Goal: Task Accomplishment & Management: Use online tool/utility

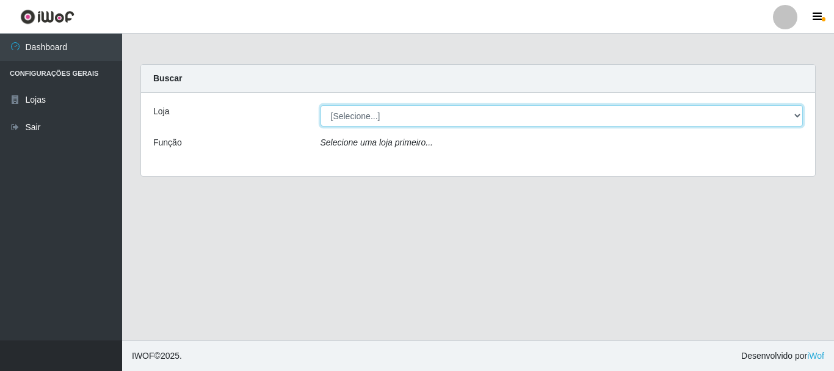
drag, startPoint x: 794, startPoint y: 109, endPoint x: 672, endPoint y: 95, distance: 122.3
click at [794, 109] on select "[Selecione...] [GEOGRAPHIC_DATA] [GEOGRAPHIC_DATA]" at bounding box center [562, 115] width 483 height 21
select select "64"
click at [321, 105] on select "[Selecione...] [GEOGRAPHIC_DATA] [GEOGRAPHIC_DATA]" at bounding box center [562, 115] width 483 height 21
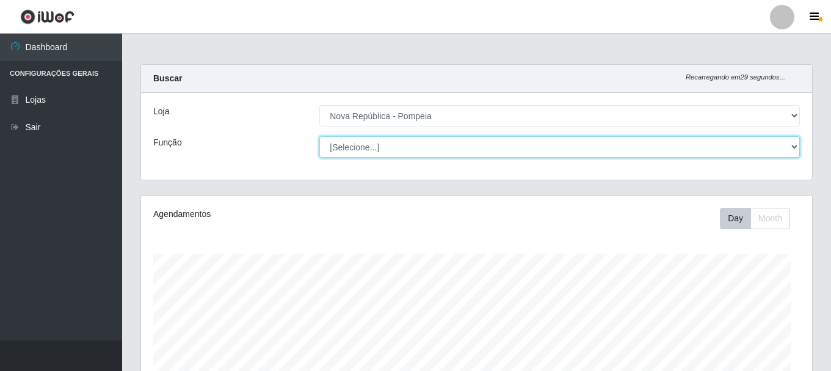
drag, startPoint x: 802, startPoint y: 147, endPoint x: 791, endPoint y: 146, distance: 11.6
click at [802, 146] on div "[Selecione...] Balconista Operador de Caixa Recepcionista Repositor" at bounding box center [559, 146] width 499 height 21
select select "22"
click at [319, 136] on select "[Selecione...] Balconista Operador de Caixa Recepcionista Repositor" at bounding box center [559, 146] width 481 height 21
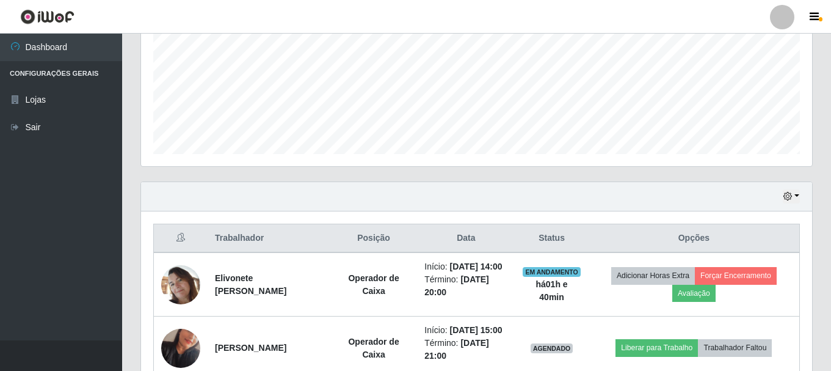
scroll to position [392, 0]
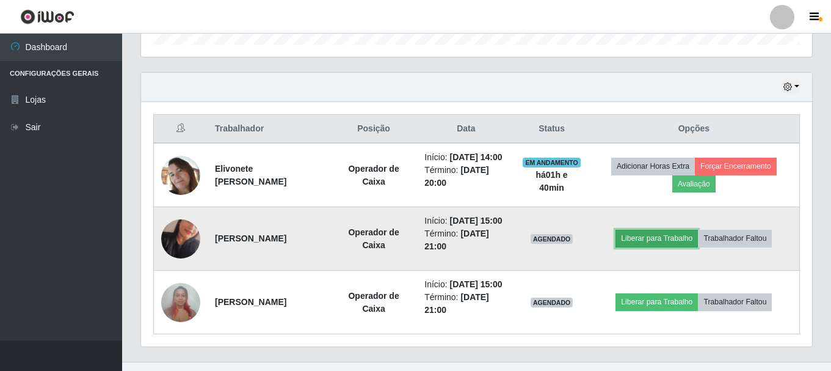
click at [681, 247] on button "Liberar para Trabalho" at bounding box center [657, 238] width 82 height 17
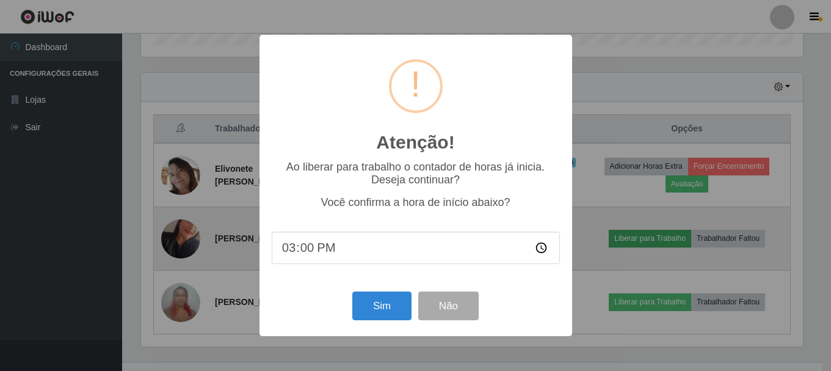
scroll to position [253, 665]
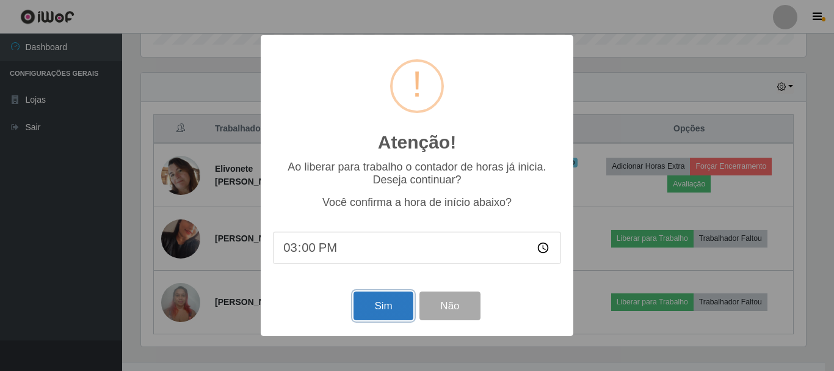
click at [369, 307] on button "Sim" at bounding box center [383, 305] width 59 height 29
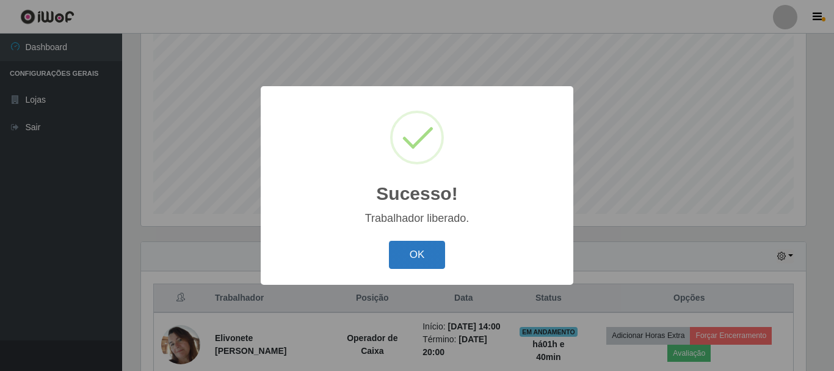
click at [421, 256] on button "OK" at bounding box center [417, 255] width 57 height 29
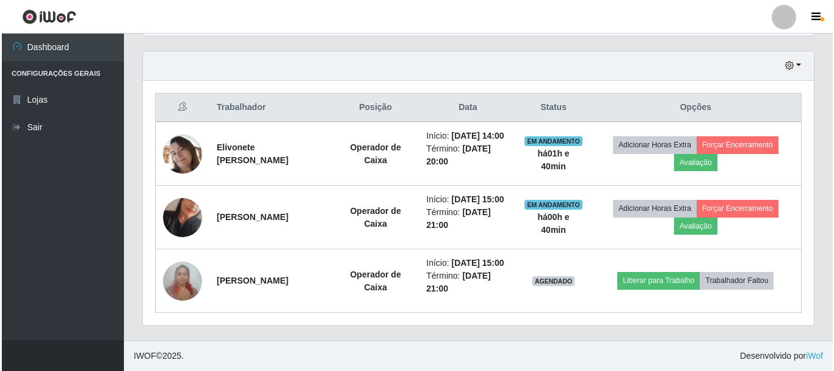
scroll to position [452, 0]
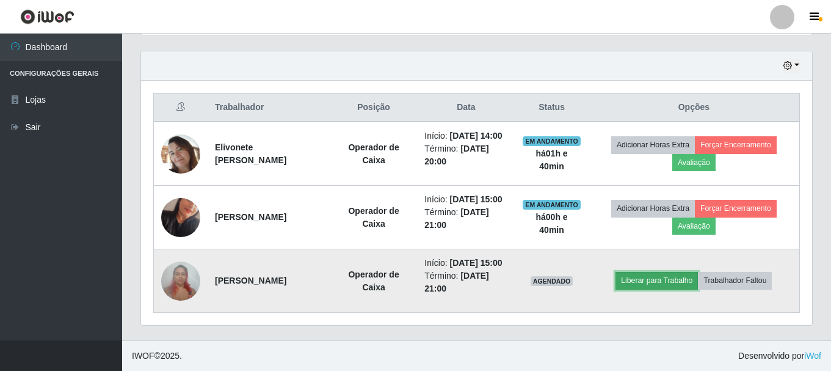
click at [685, 275] on button "Liberar para Trabalho" at bounding box center [657, 280] width 82 height 17
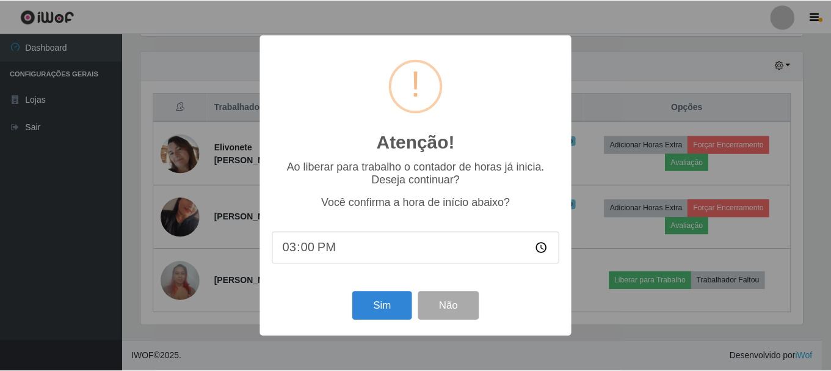
scroll to position [253, 665]
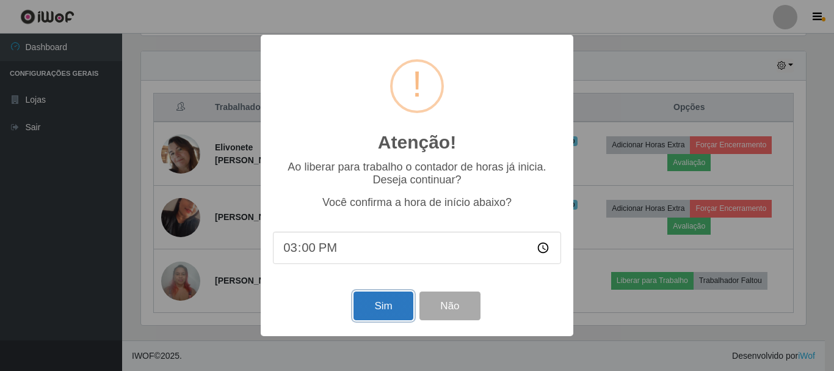
click at [390, 301] on button "Sim" at bounding box center [383, 305] width 59 height 29
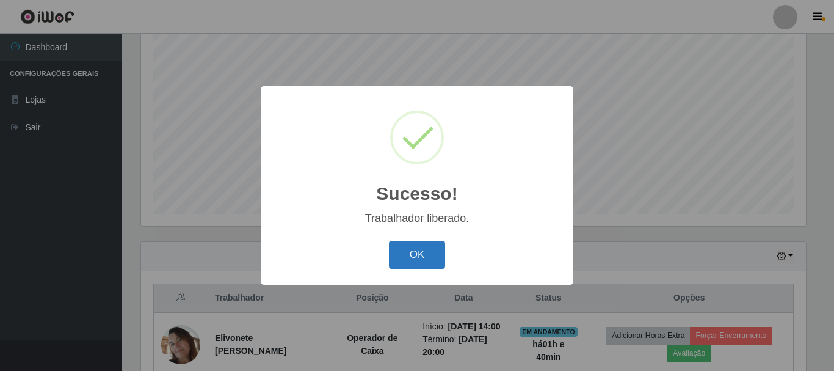
click at [422, 245] on button "OK" at bounding box center [417, 255] width 57 height 29
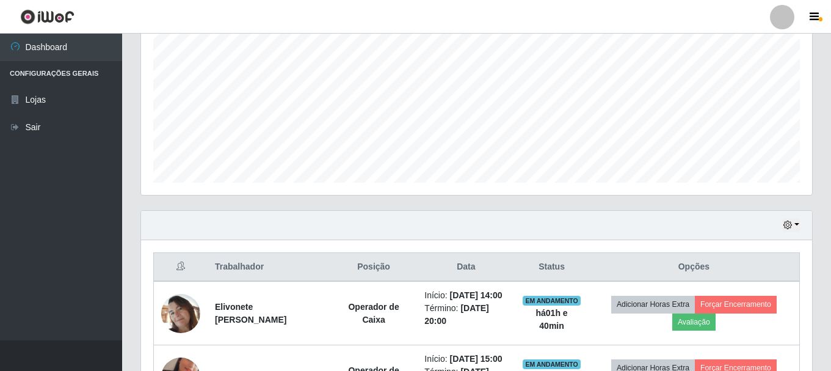
scroll to position [260, 0]
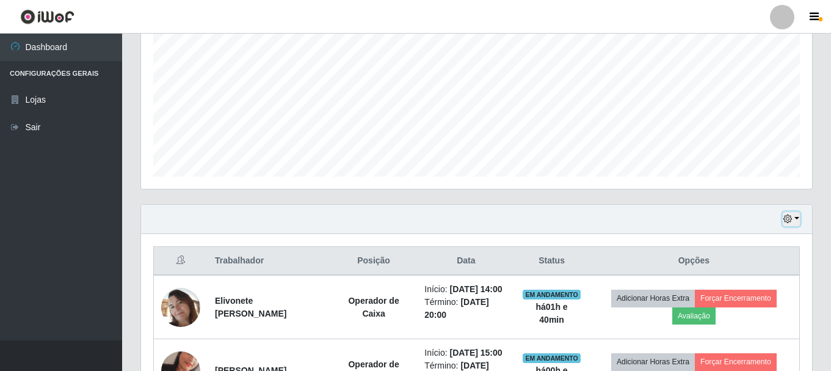
click at [797, 216] on button "button" at bounding box center [791, 219] width 17 height 14
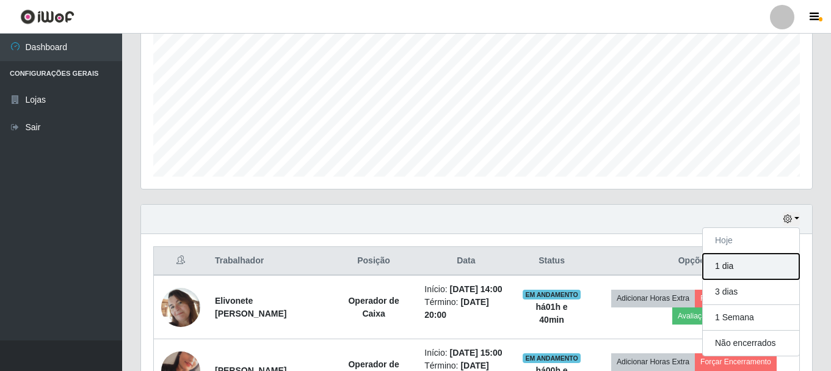
click at [743, 269] on button "1 dia" at bounding box center [751, 266] width 96 height 26
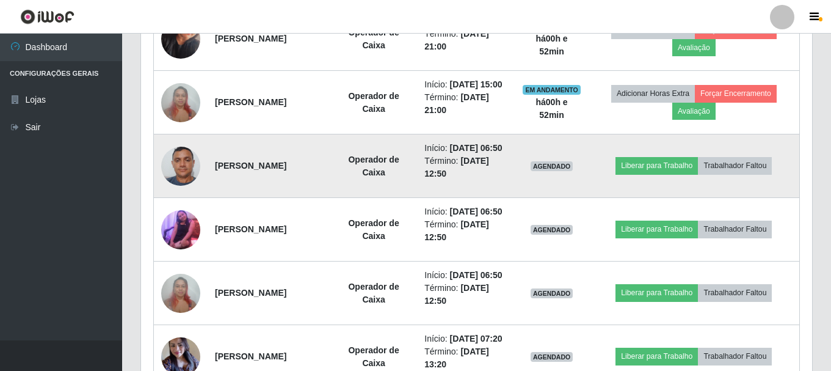
scroll to position [613, 0]
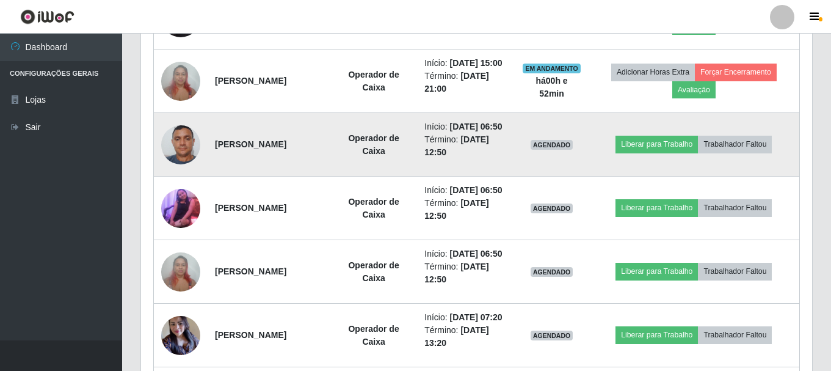
drag, startPoint x: 210, startPoint y: 183, endPoint x: 300, endPoint y: 191, distance: 90.1
click at [300, 176] on td "Jordão Davidson do Nascimento Franco" at bounding box center [269, 145] width 123 height 64
copy strong "Jordão Davidson do Nascimento Franco"
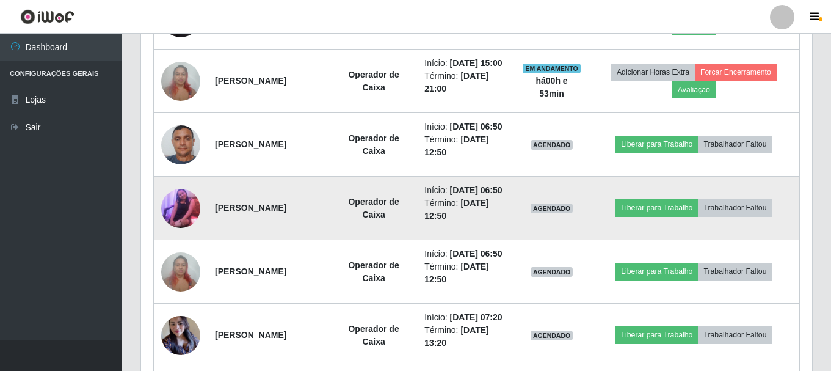
drag, startPoint x: 213, startPoint y: 266, endPoint x: 323, endPoint y: 270, distance: 110.0
click at [323, 240] on td "jucilene victor de souza" at bounding box center [269, 208] width 123 height 64
copy strong "jucilene victor de souza"
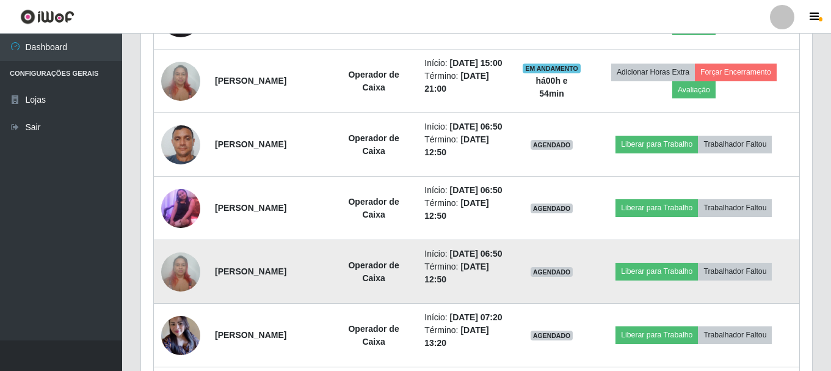
drag, startPoint x: 211, startPoint y: 341, endPoint x: 360, endPoint y: 336, distance: 149.1
click at [330, 304] on td "[PERSON_NAME]" at bounding box center [269, 272] width 123 height 64
copy strong "[PERSON_NAME]"
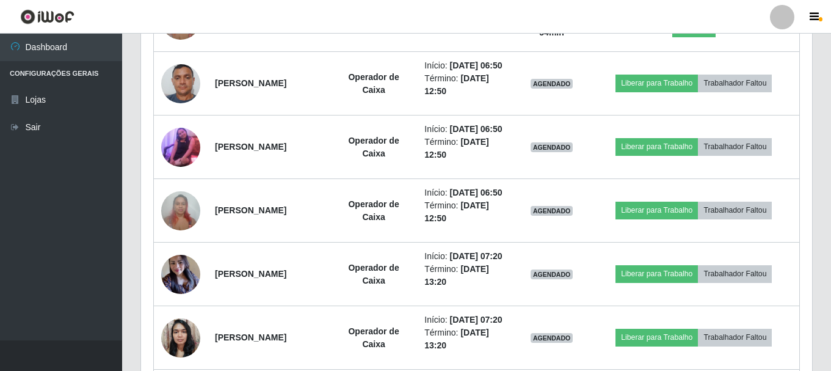
scroll to position [796, 0]
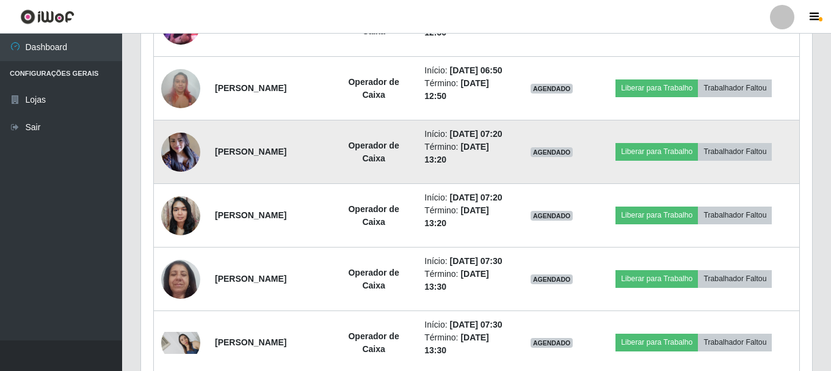
drag, startPoint x: 213, startPoint y: 230, endPoint x: 350, endPoint y: 245, distance: 137.7
click at [330, 184] on td "Kristianne Suelly do Nascimento Ferreira" at bounding box center [269, 152] width 123 height 64
copy strong "Kristianne Suelly do Nascimento Ferreira"
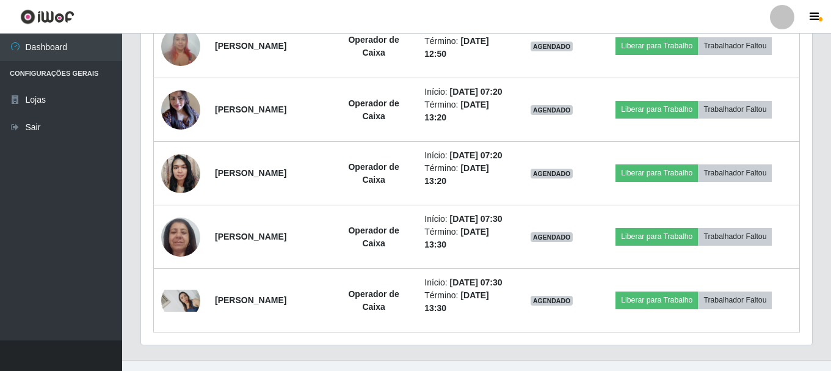
scroll to position [857, 0]
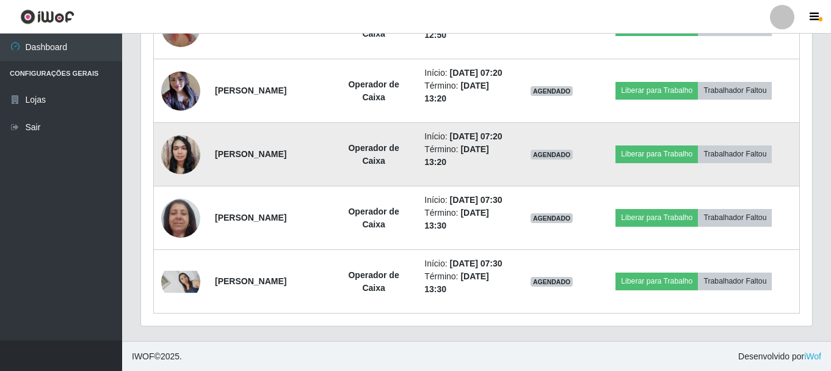
drag, startPoint x: 213, startPoint y: 252, endPoint x: 311, endPoint y: 253, distance: 98.3
click at [311, 186] on td "Camila da Silva Bezerra" at bounding box center [269, 155] width 123 height 64
copy strong "Camila da Silva Bezerra"
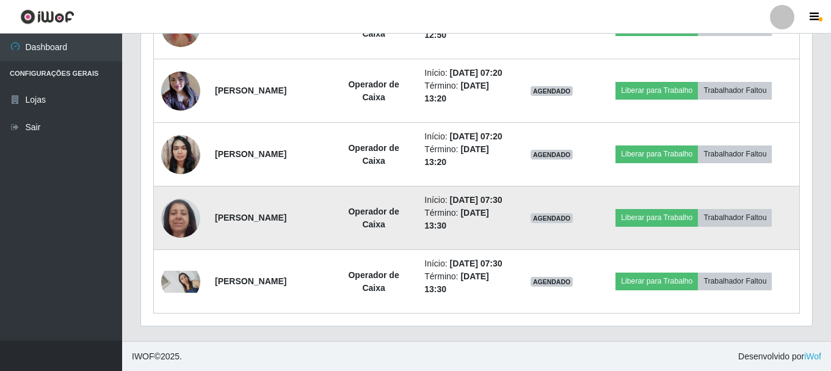
drag, startPoint x: 211, startPoint y: 321, endPoint x: 294, endPoint y: 335, distance: 84.3
click at [294, 250] on td "Maria Ivolnalda Lunguinho de Medeiros Galdino" at bounding box center [269, 218] width 123 height 64
copy strong "Maria Ivolnalda Lunguinho de Medeiros Galdino"
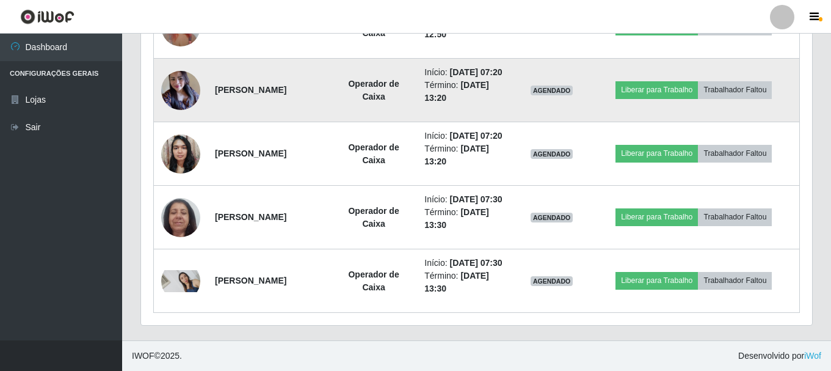
scroll to position [986, 0]
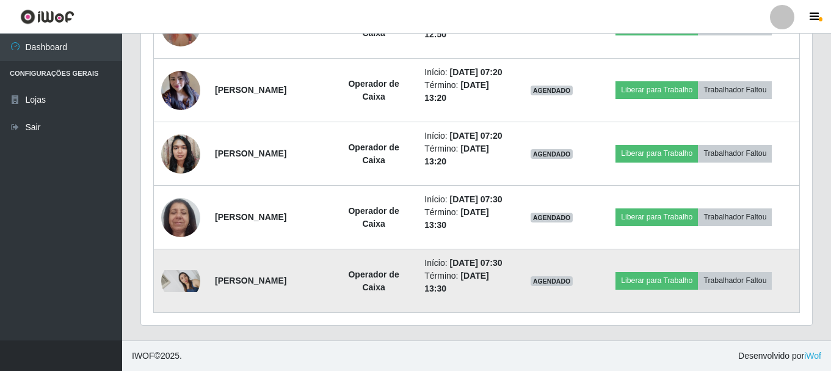
drag, startPoint x: 214, startPoint y: 278, endPoint x: 350, endPoint y: 283, distance: 136.2
click at [330, 283] on td "Luciene Soares da Silva Oliveira" at bounding box center [269, 281] width 123 height 64
copy strong "Luciene Soares da Silva Oliveira"
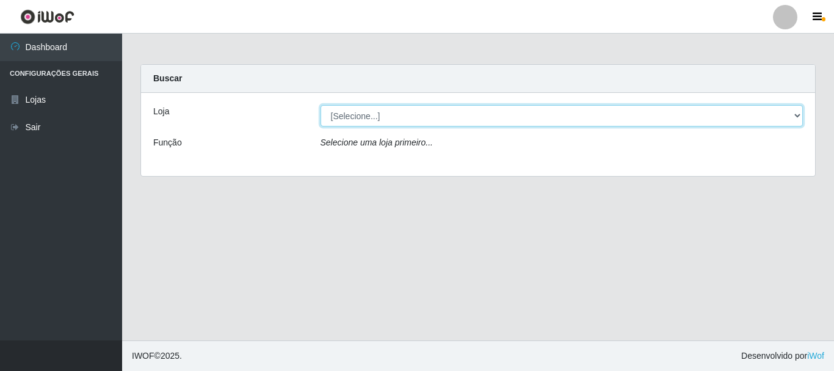
click at [793, 115] on select "[Selecione...] [GEOGRAPHIC_DATA] [GEOGRAPHIC_DATA]" at bounding box center [562, 115] width 483 height 21
select select "64"
click at [321, 105] on select "[Selecione...] [GEOGRAPHIC_DATA] [GEOGRAPHIC_DATA]" at bounding box center [562, 115] width 483 height 21
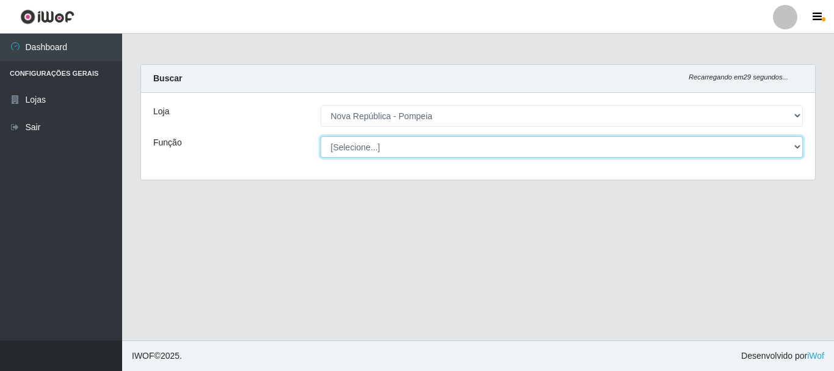
click at [794, 142] on select "[Selecione...] Balconista Operador de Caixa Recepcionista Repositor" at bounding box center [562, 146] width 483 height 21
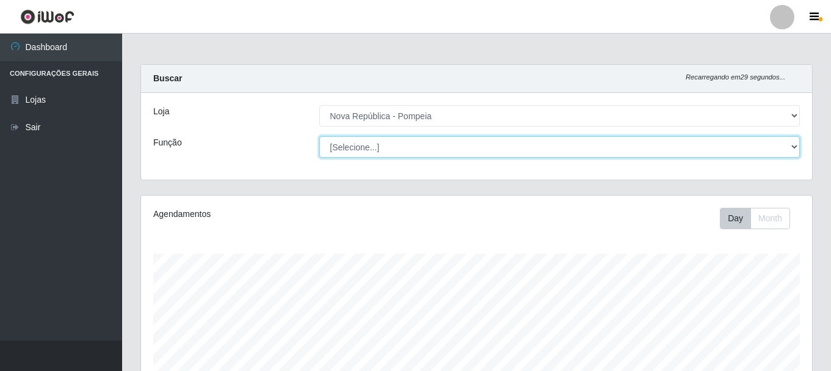
scroll to position [253, 671]
select select "22"
click at [319, 136] on select "[Selecione...] Balconista Operador de Caixa Recepcionista Repositor" at bounding box center [559, 146] width 481 height 21
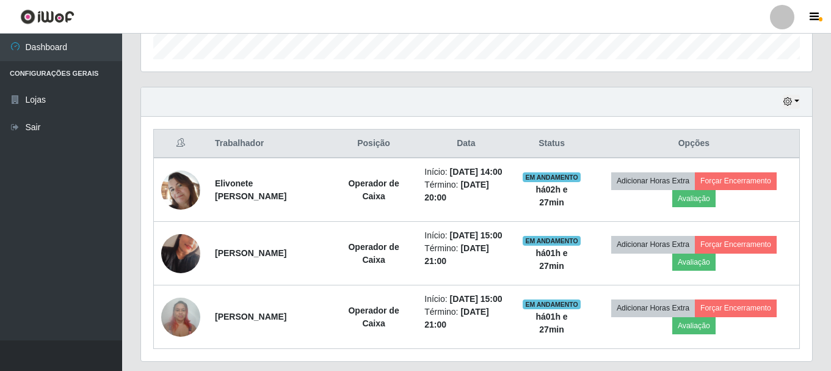
scroll to position [452, 0]
